Goal: Task Accomplishment & Management: Manage account settings

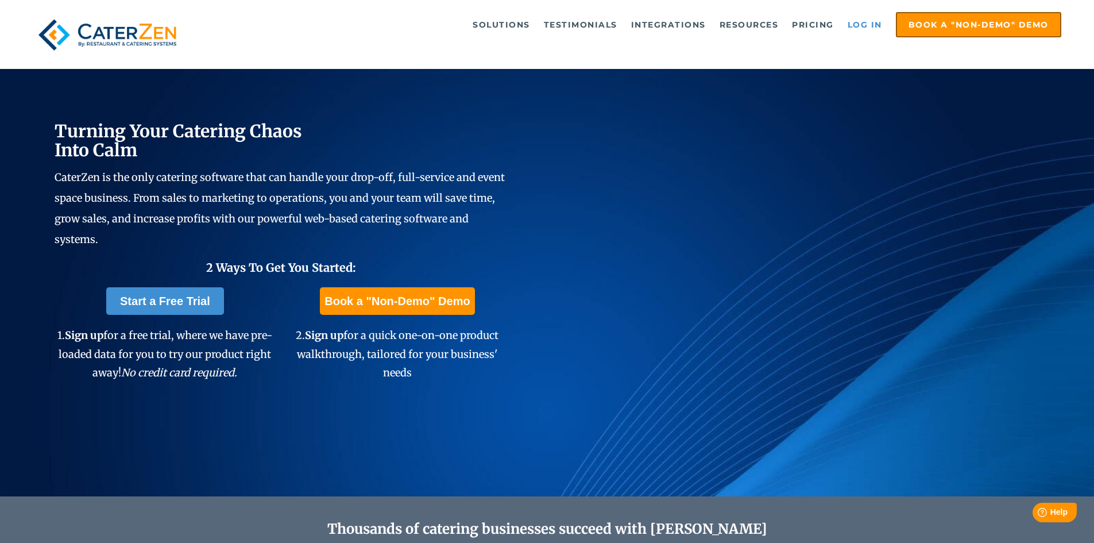
click at [867, 19] on link "Log in" at bounding box center [865, 24] width 46 height 23
click at [871, 28] on link "Log in" at bounding box center [865, 24] width 46 height 23
click at [870, 22] on link "Log in" at bounding box center [865, 24] width 46 height 23
